Goal: Find specific page/section

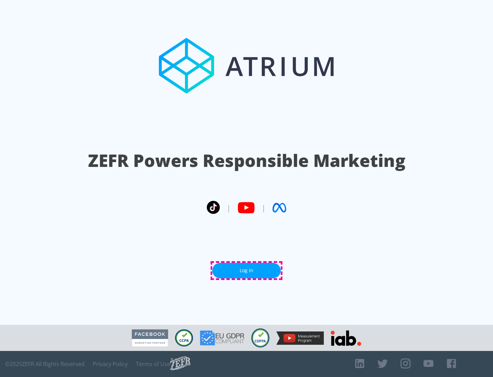
click at [247, 270] on link "Log In" at bounding box center [246, 270] width 69 height 15
